Goal: Navigation & Orientation: Find specific page/section

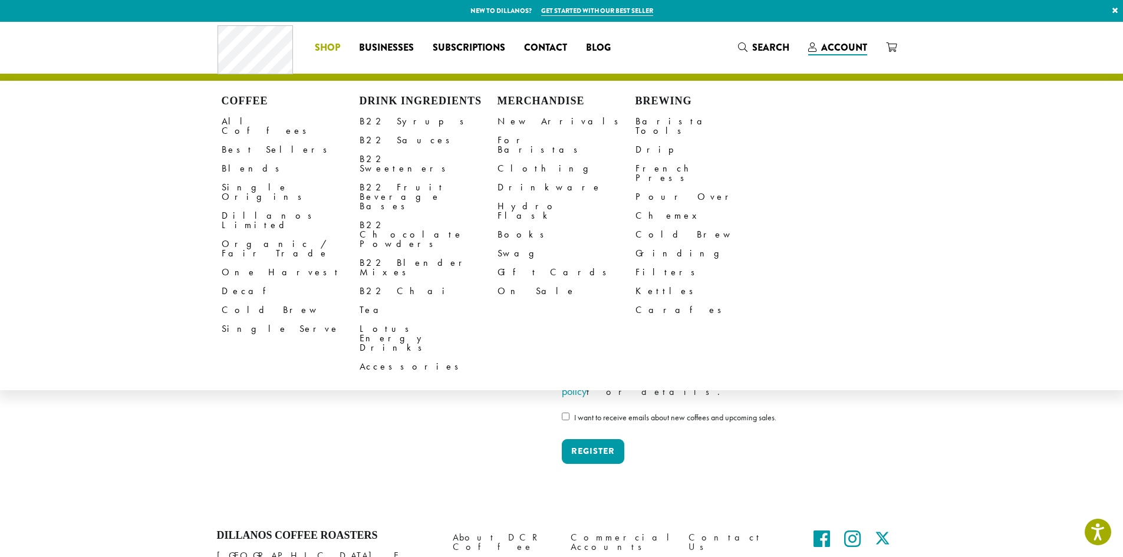
click at [343, 48] on li "Coffee All Coffees Best Sellers Blends Single Origins Dillanos Limited Organic …" at bounding box center [327, 47] width 44 height 19
click at [330, 52] on span "Shop" at bounding box center [327, 48] width 25 height 15
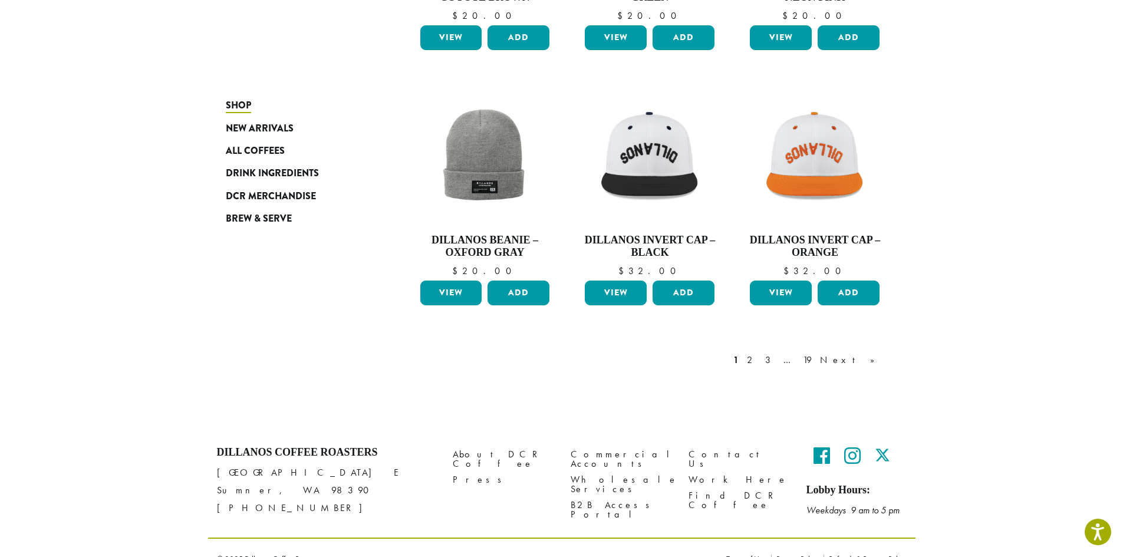
scroll to position [904, 0]
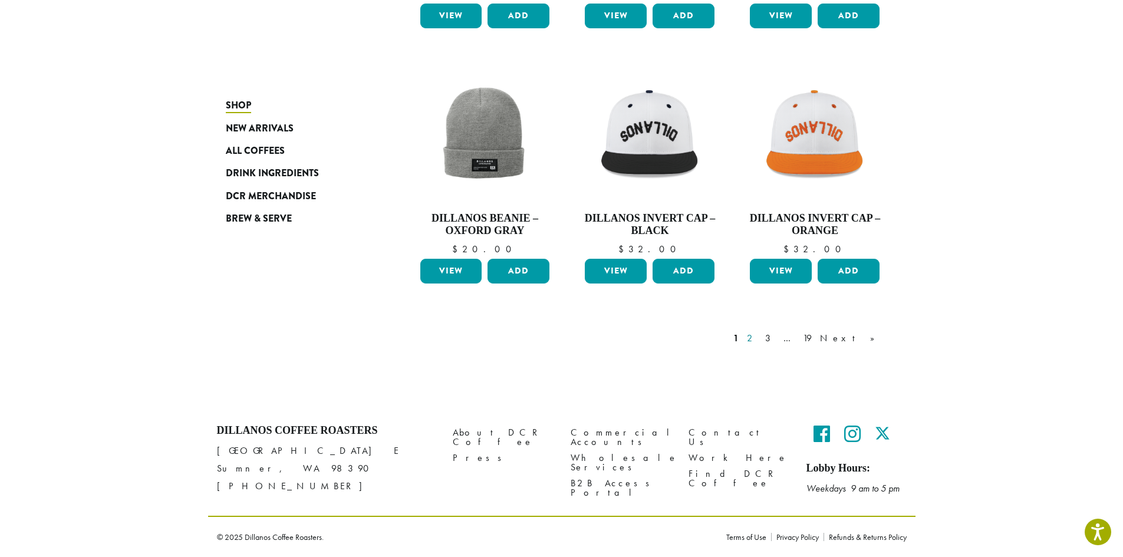
click at [759, 338] on link "2" at bounding box center [752, 338] width 15 height 14
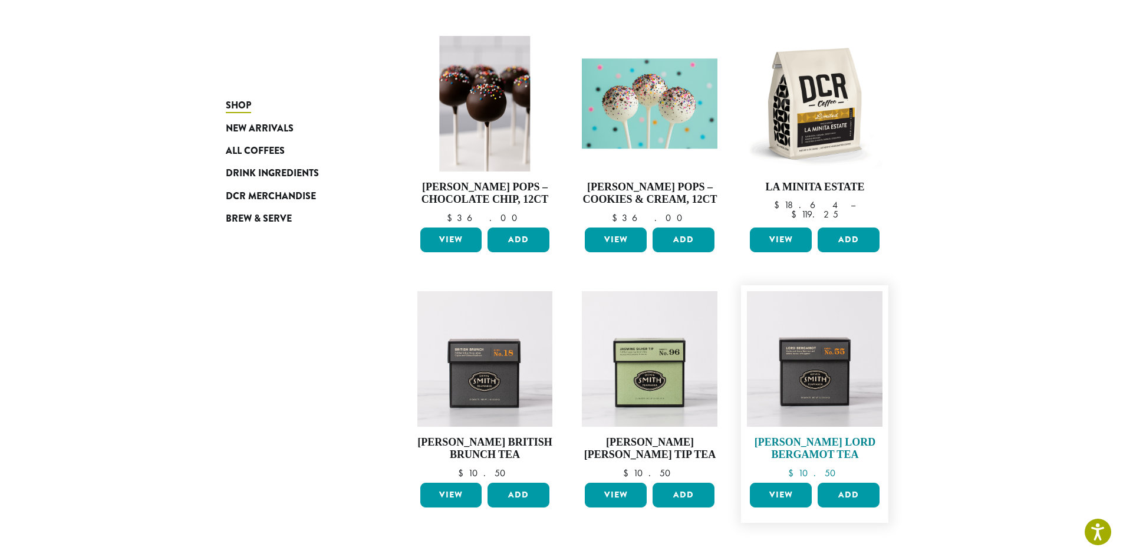
scroll to position [904, 0]
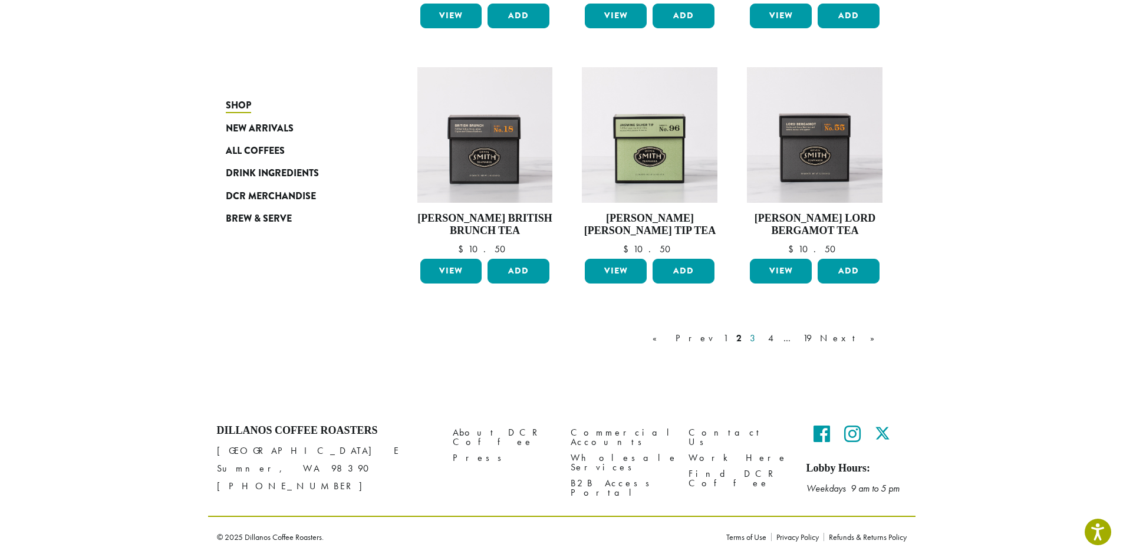
click at [762, 338] on link "3" at bounding box center [755, 338] width 15 height 14
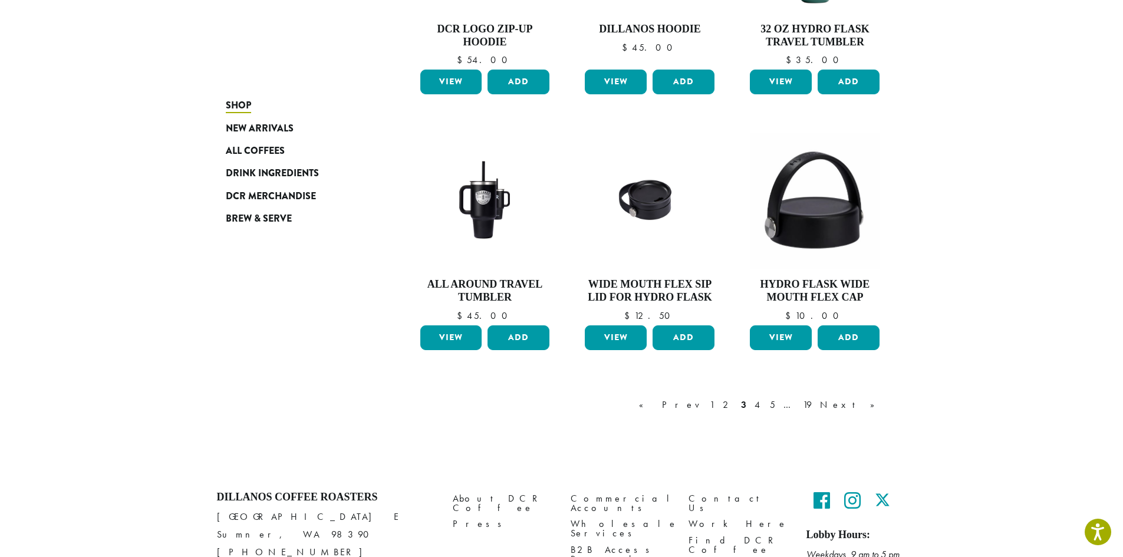
scroll to position [948, 0]
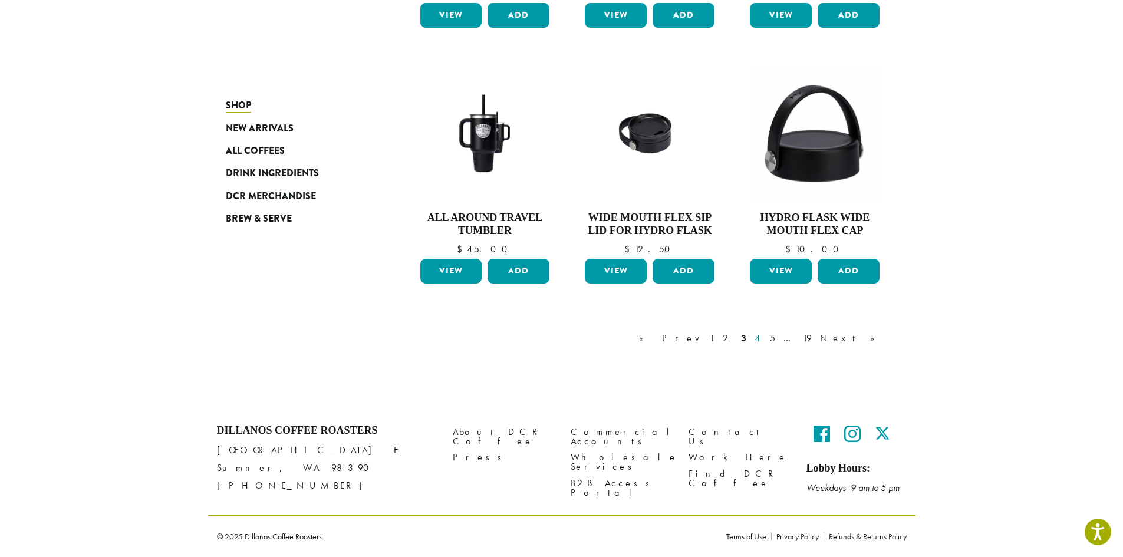
click at [764, 343] on link "4" at bounding box center [758, 338] width 12 height 14
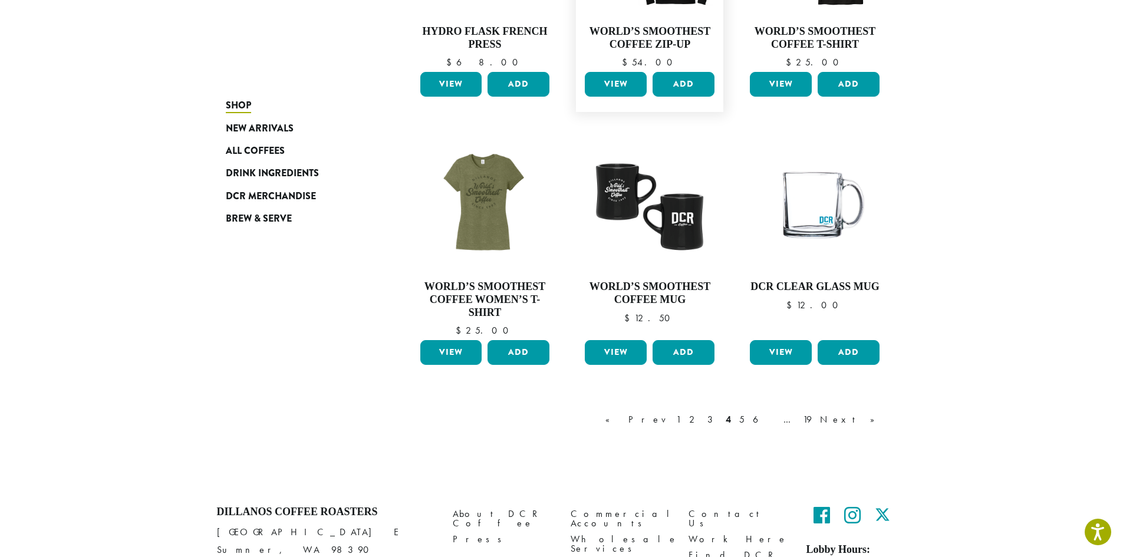
scroll to position [930, 0]
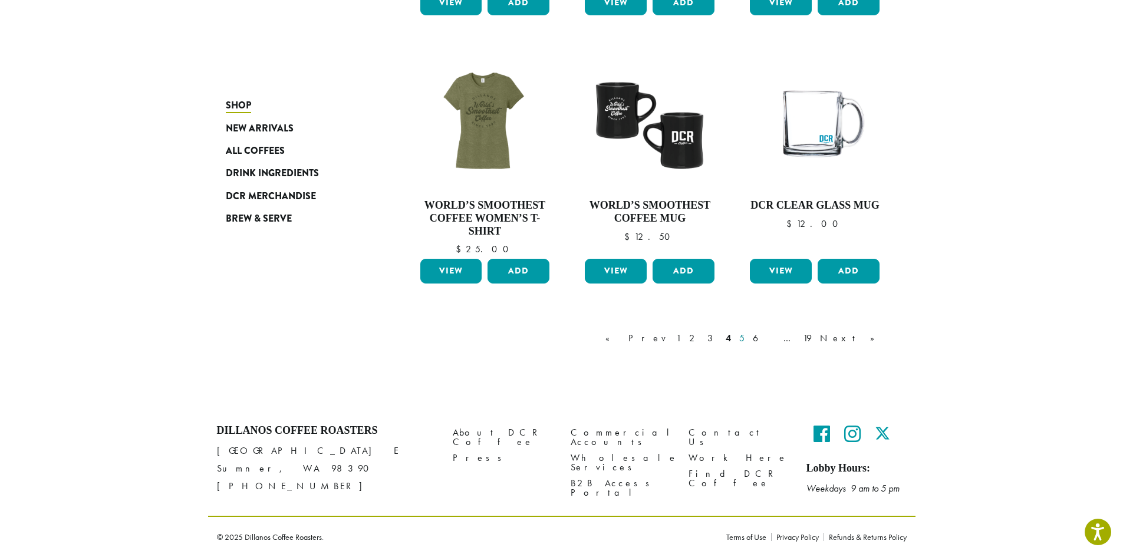
click at [747, 339] on link "5" at bounding box center [742, 338] width 10 height 14
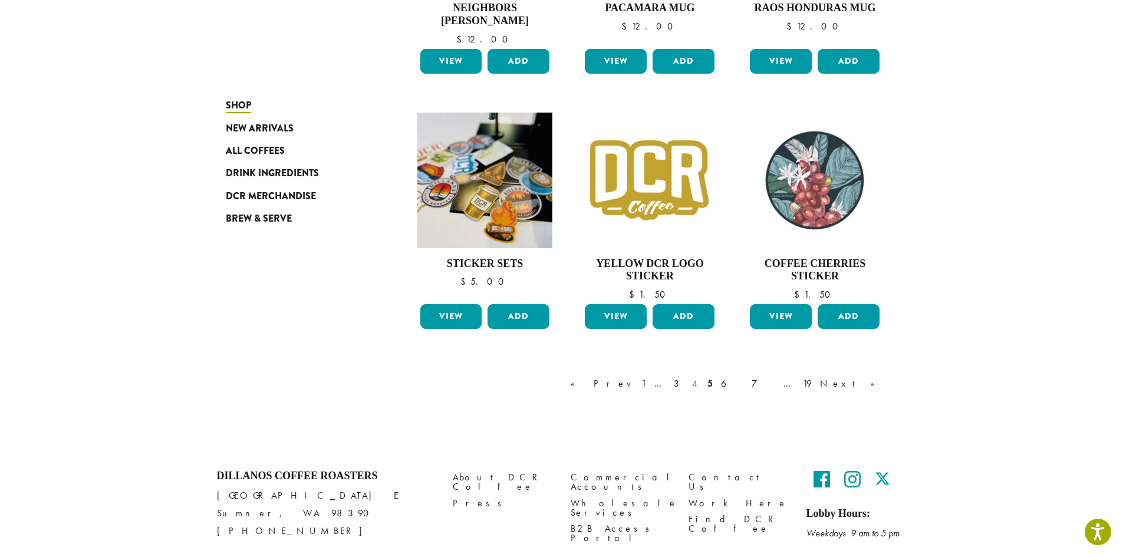
scroll to position [898, 0]
click at [746, 386] on link "6" at bounding box center [732, 383] width 27 height 14
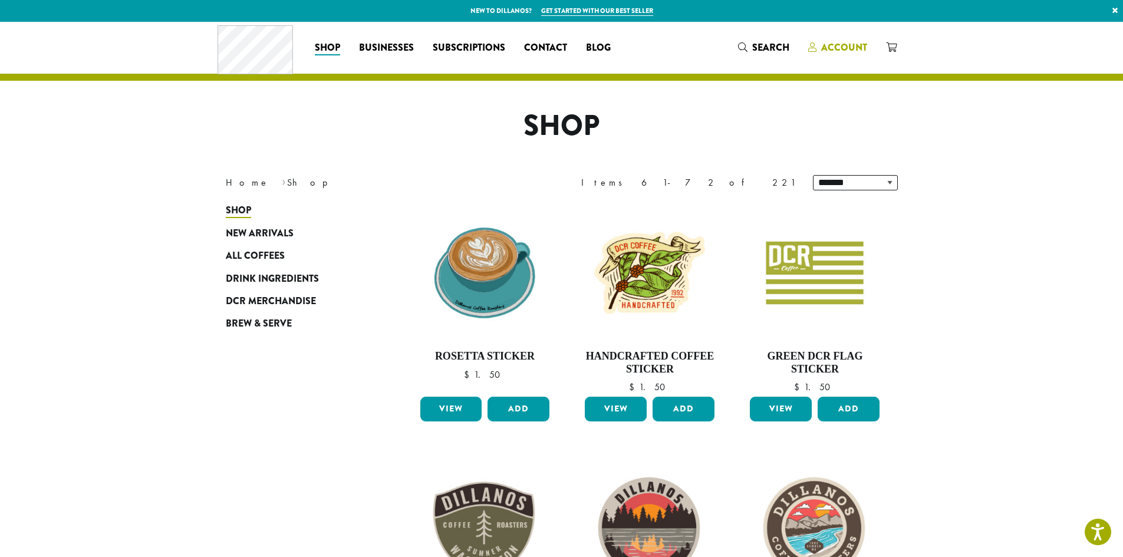
click at [859, 50] on span "Account" at bounding box center [844, 48] width 46 height 14
